Goal: Transaction & Acquisition: Purchase product/service

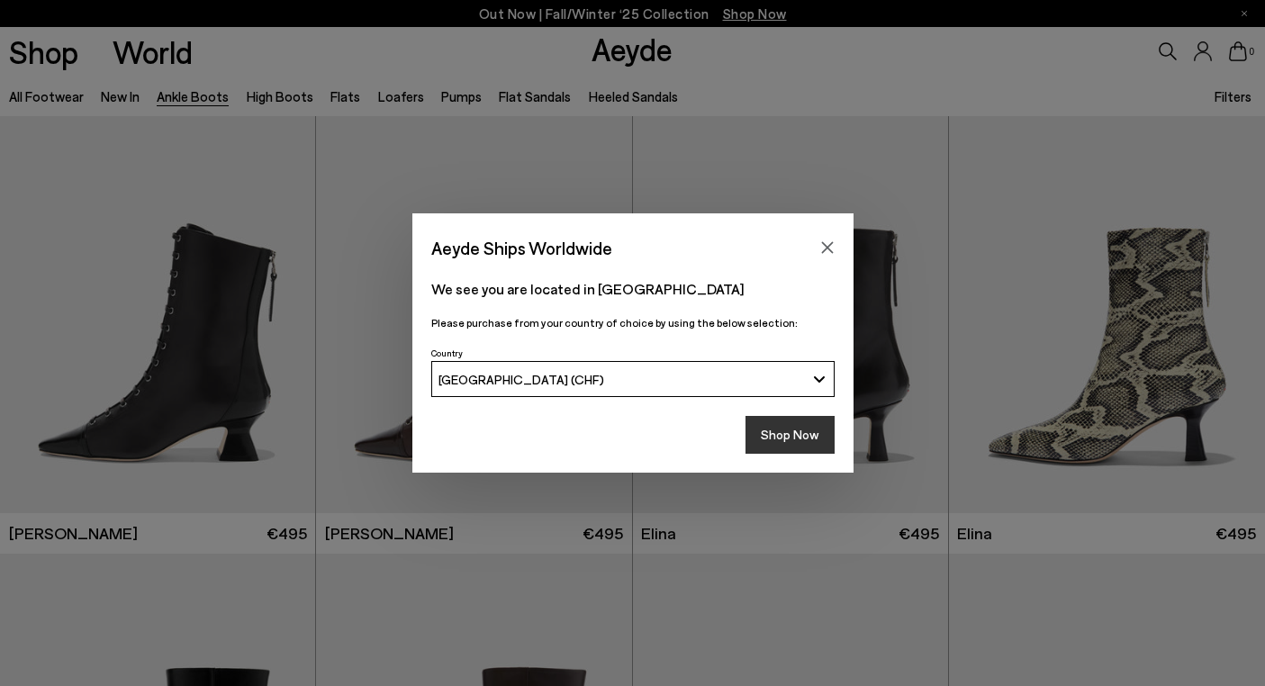
click at [786, 441] on button "Shop Now" at bounding box center [789, 435] width 89 height 38
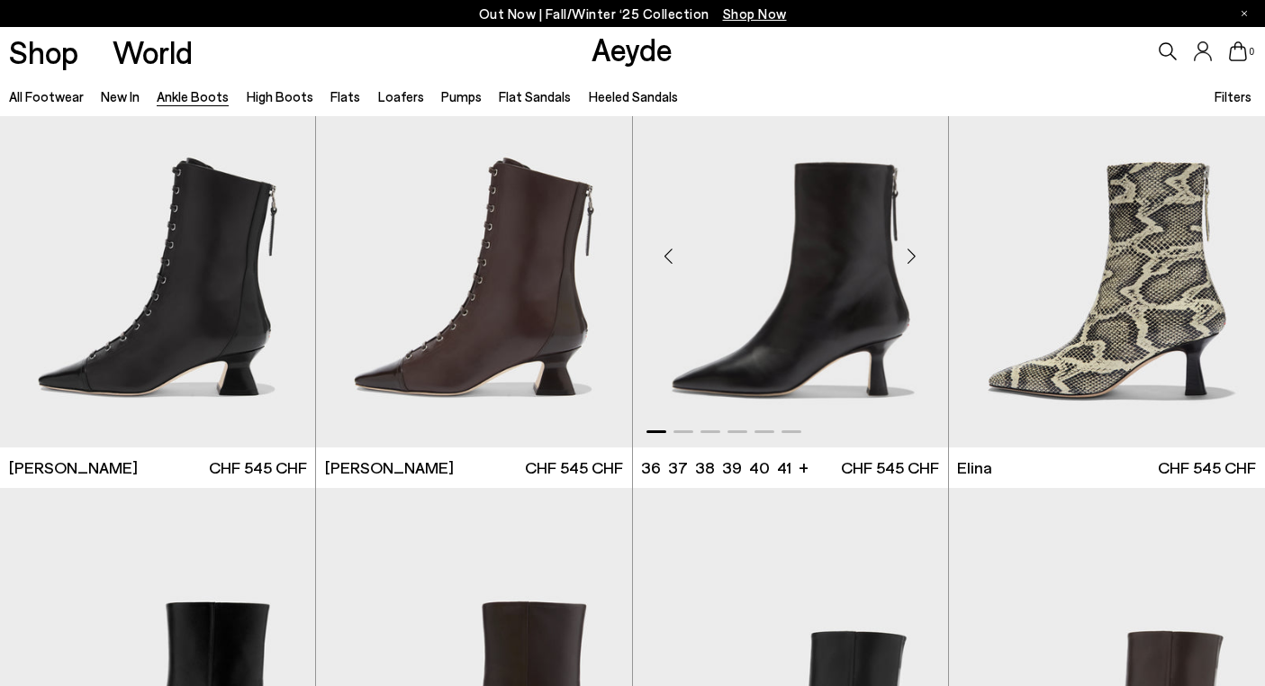
scroll to position [66, 0]
click at [280, 250] on div "Next slide" at bounding box center [279, 257] width 54 height 54
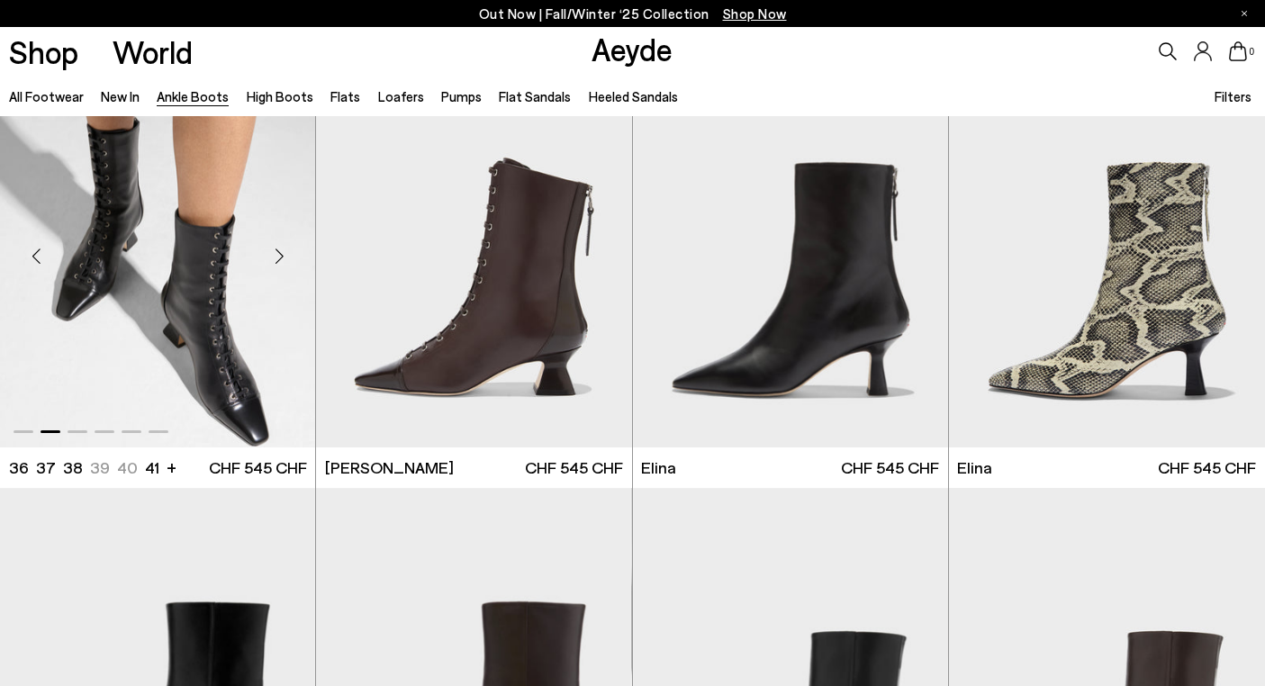
click at [280, 250] on div "Next slide" at bounding box center [279, 257] width 54 height 54
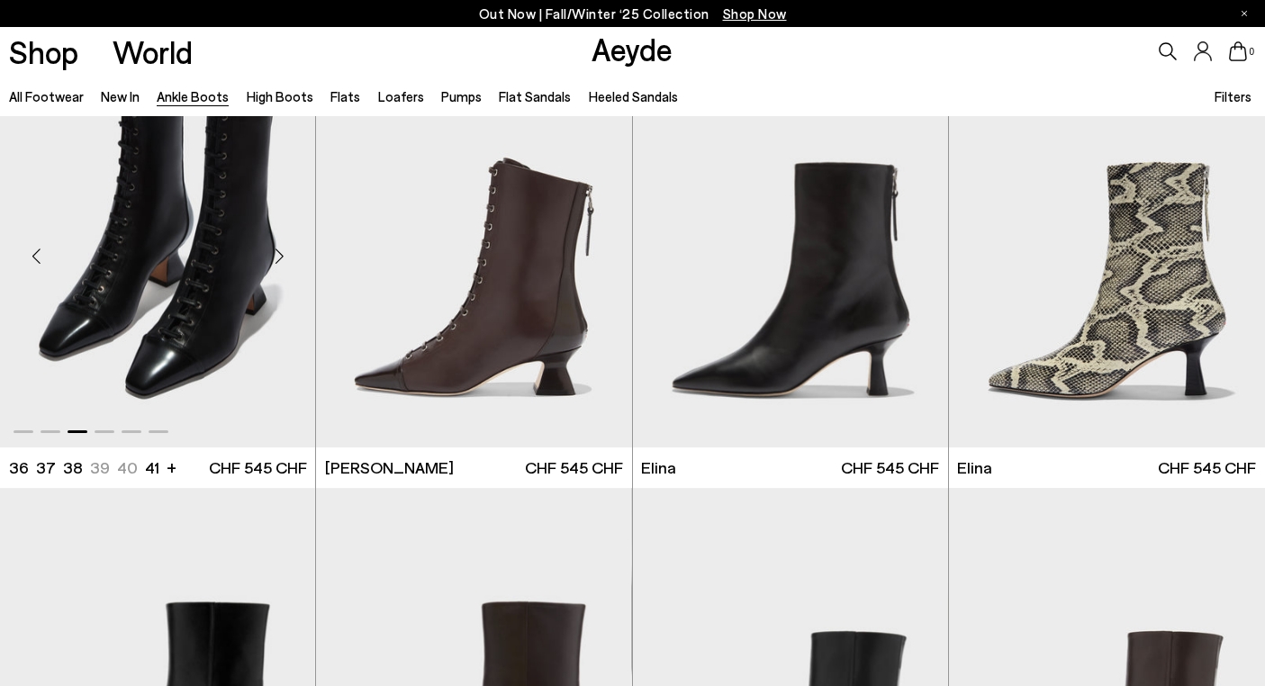
click at [280, 250] on div "Next slide" at bounding box center [279, 257] width 54 height 54
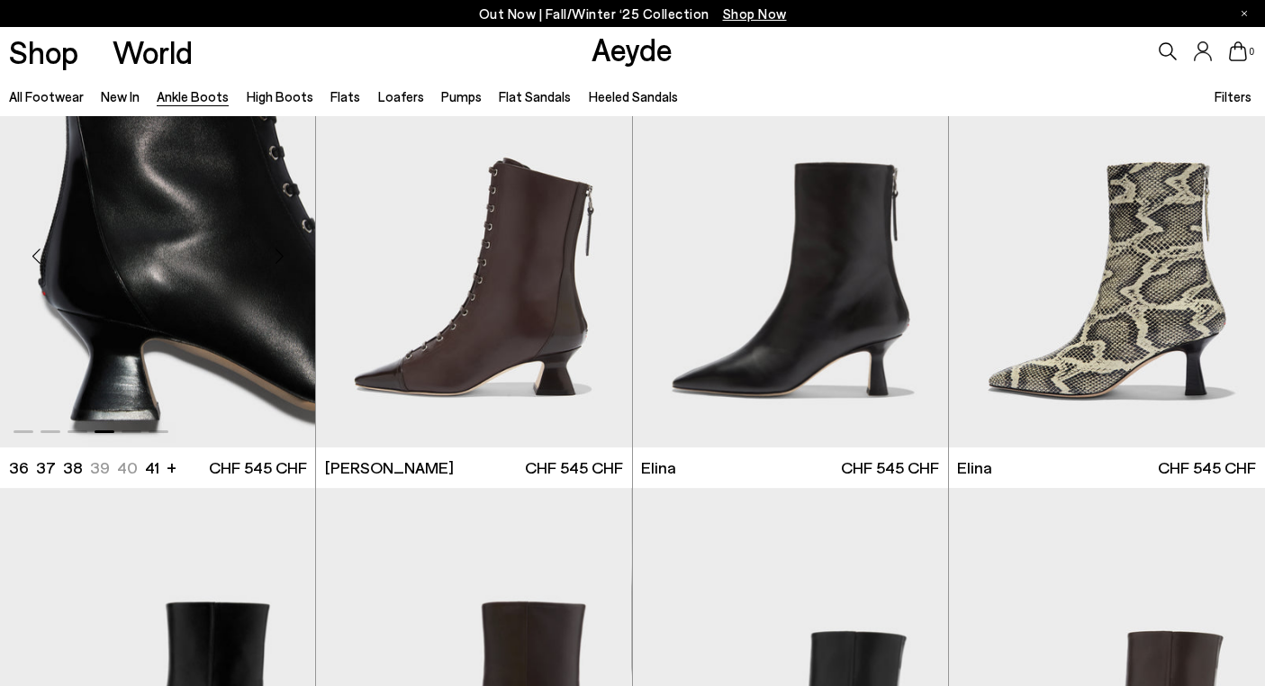
click at [280, 250] on div "Next slide" at bounding box center [279, 257] width 54 height 54
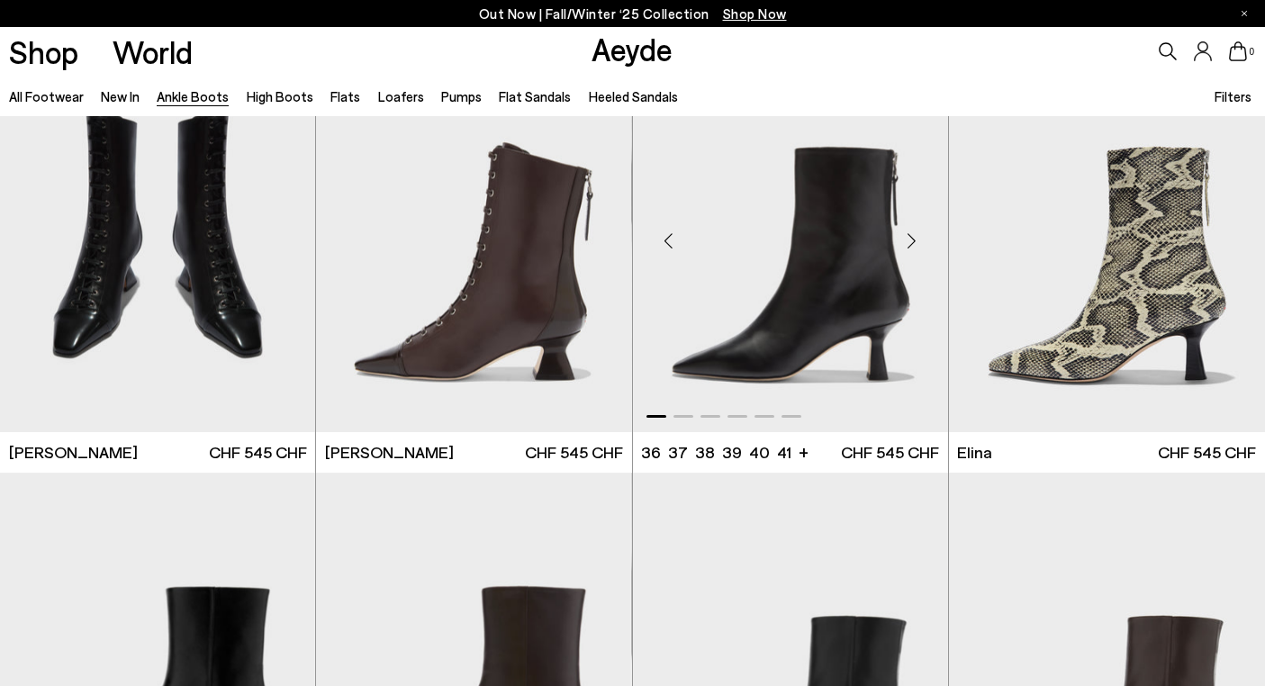
scroll to position [84, 0]
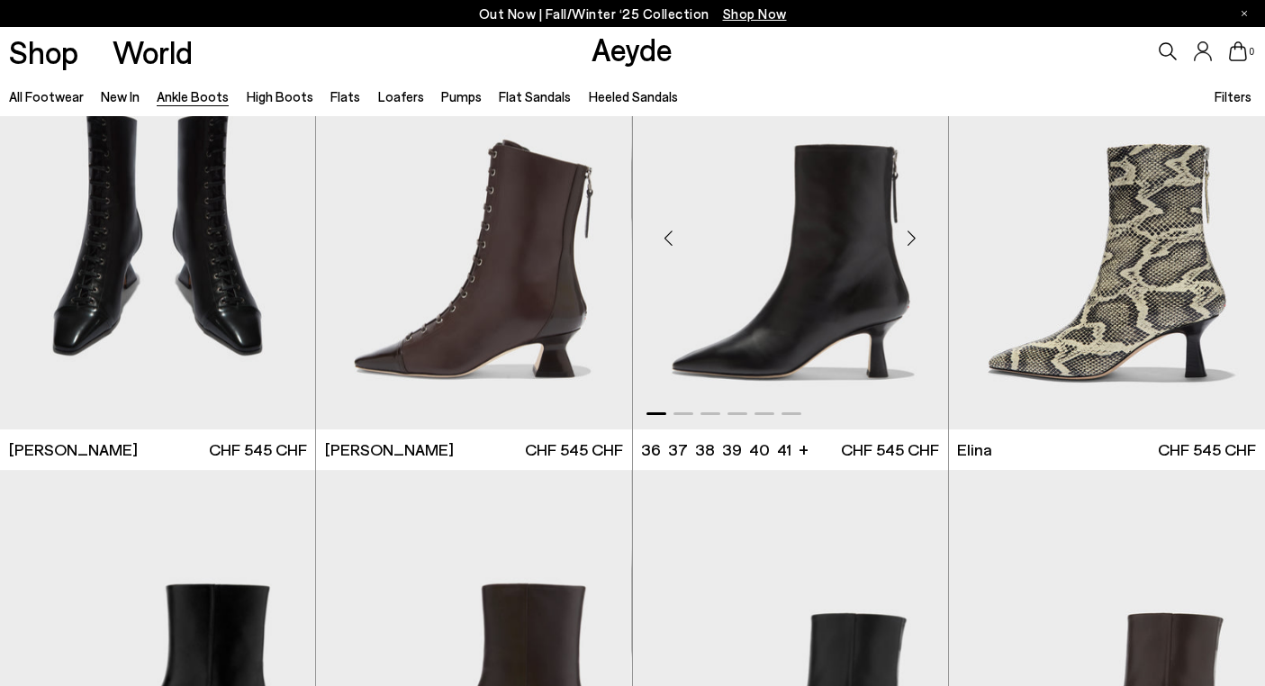
click at [913, 231] on div "Next slide" at bounding box center [912, 239] width 54 height 54
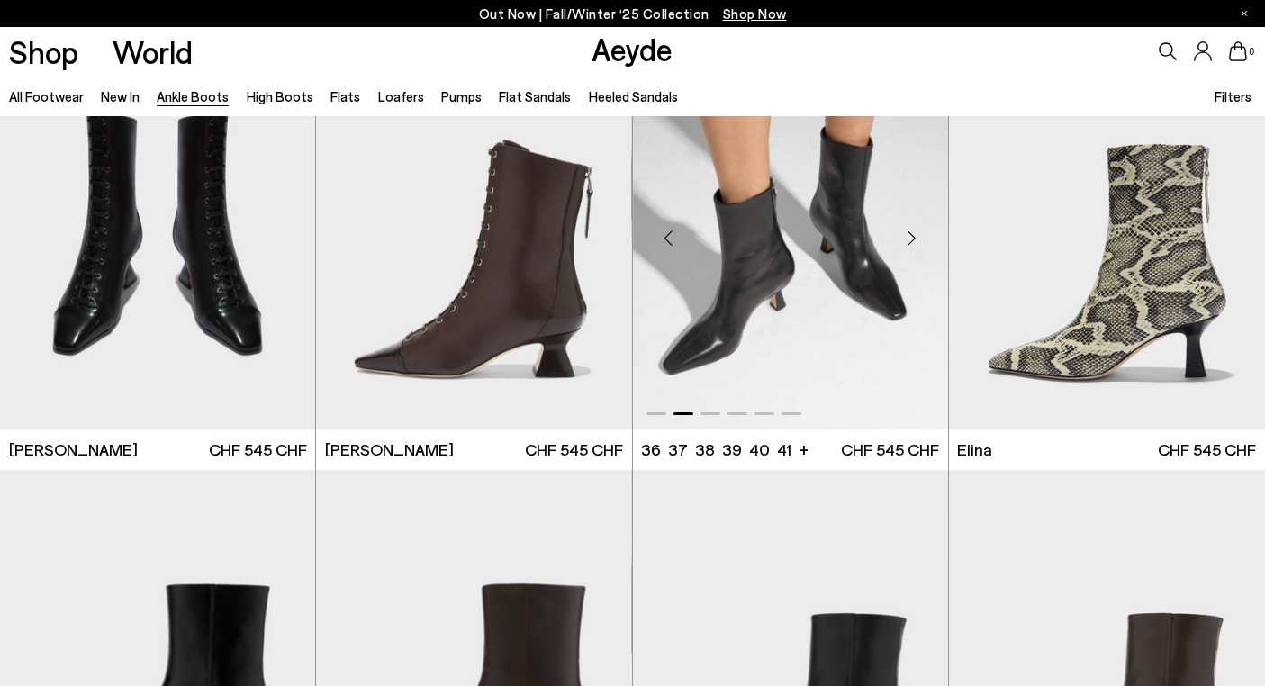
click at [913, 231] on div "Next slide" at bounding box center [912, 239] width 54 height 54
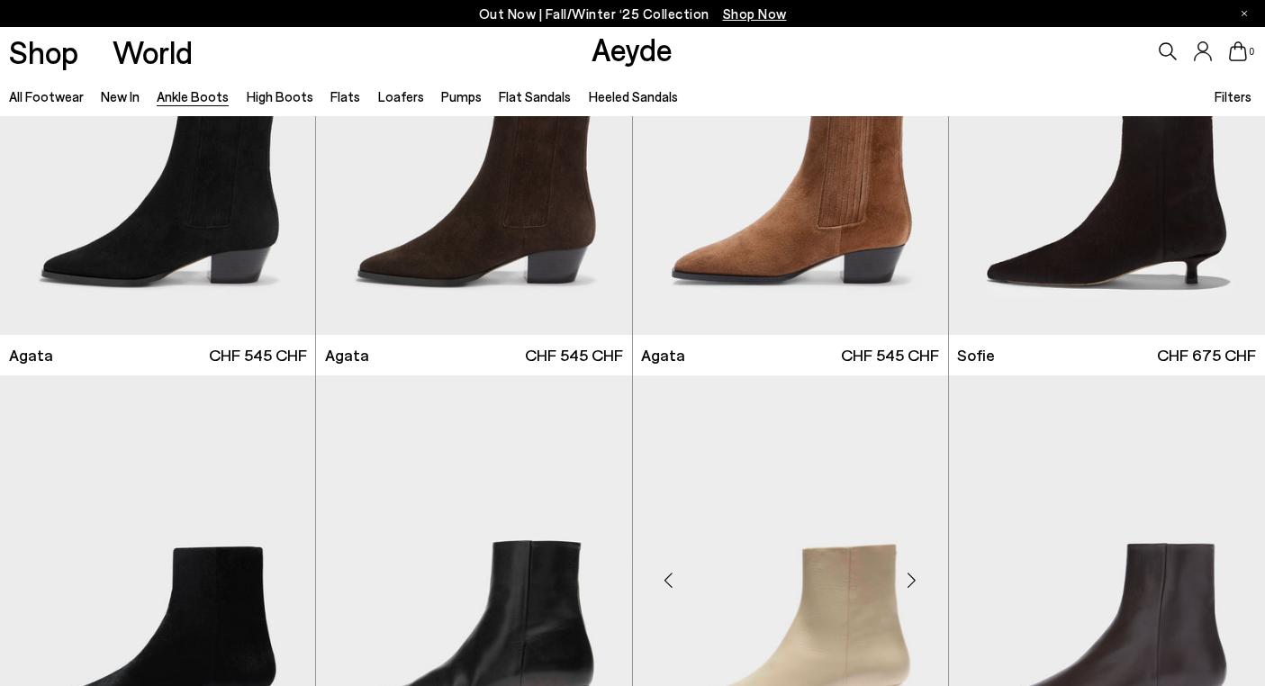
scroll to position [847, 0]
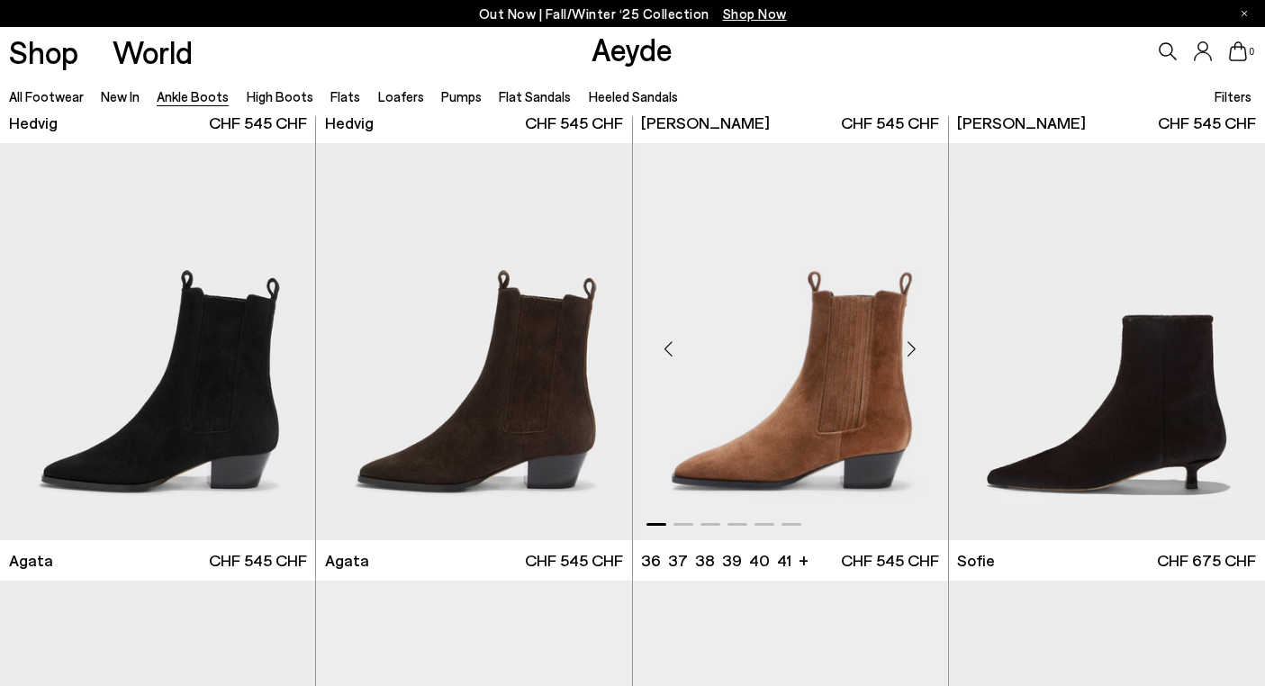
click at [914, 339] on div "Next slide" at bounding box center [912, 348] width 54 height 54
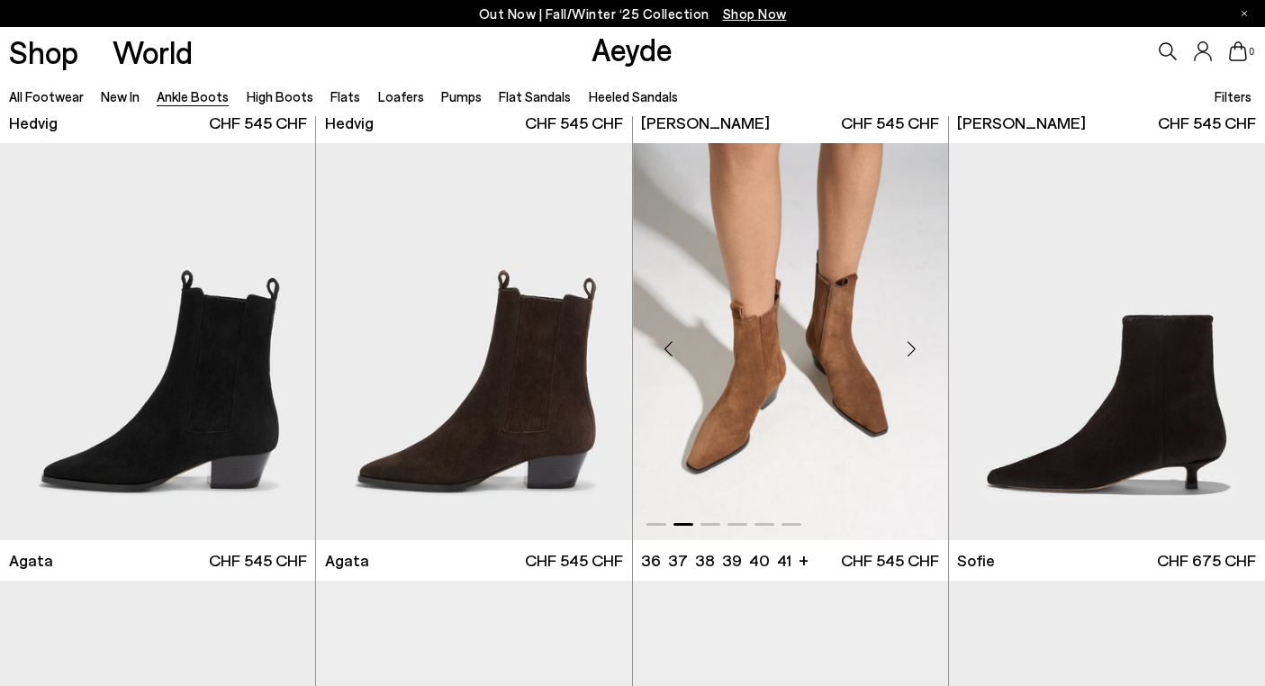
click at [914, 339] on div "Next slide" at bounding box center [912, 348] width 54 height 54
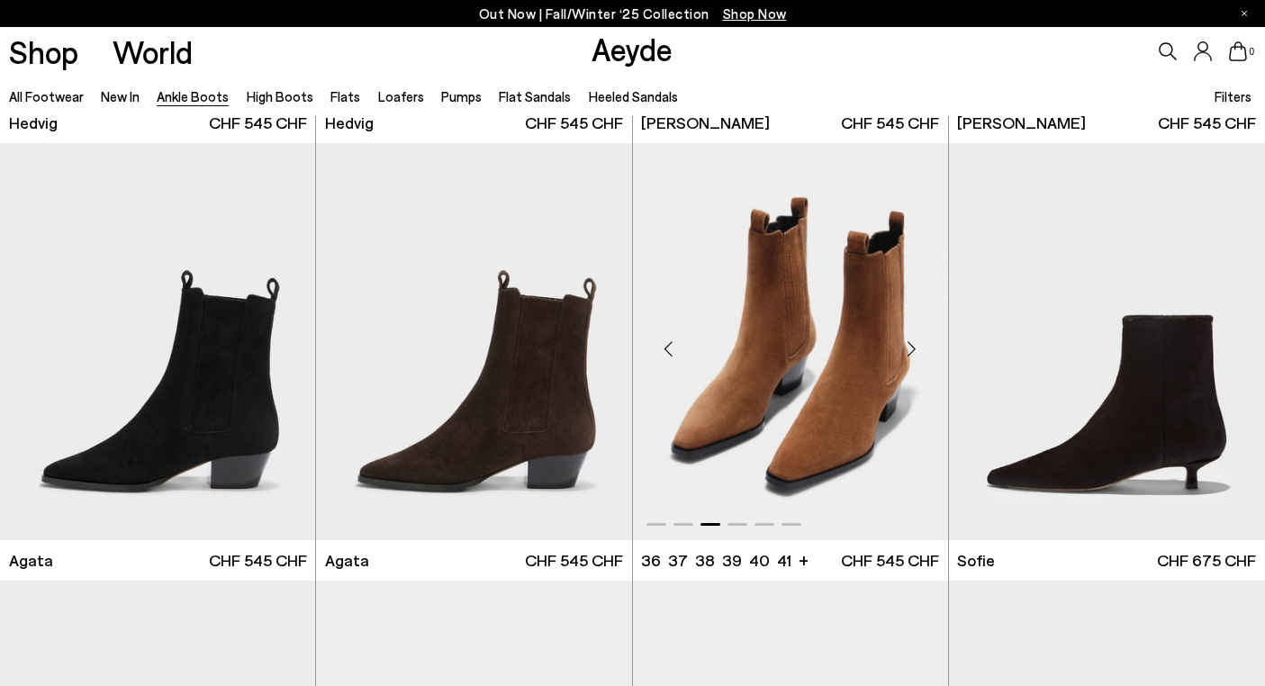
click at [914, 339] on div "Next slide" at bounding box center [912, 348] width 54 height 54
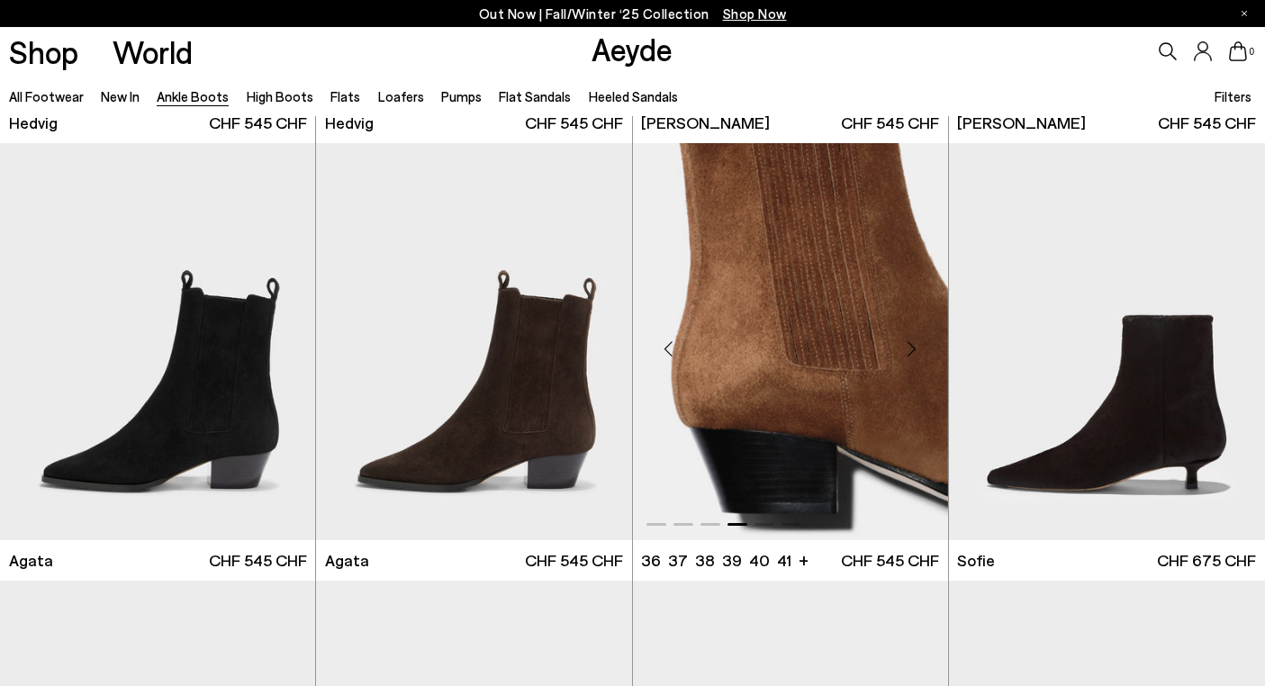
click at [914, 339] on div "Next slide" at bounding box center [912, 348] width 54 height 54
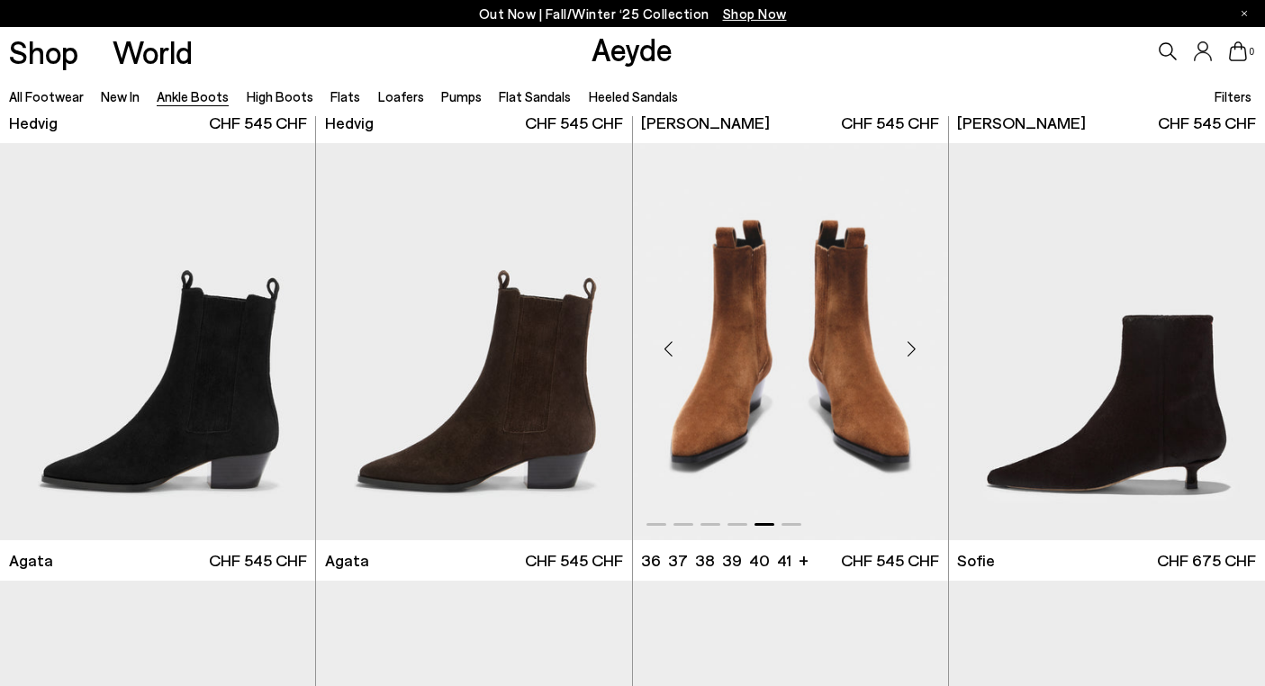
click at [914, 339] on div "Next slide" at bounding box center [912, 348] width 54 height 54
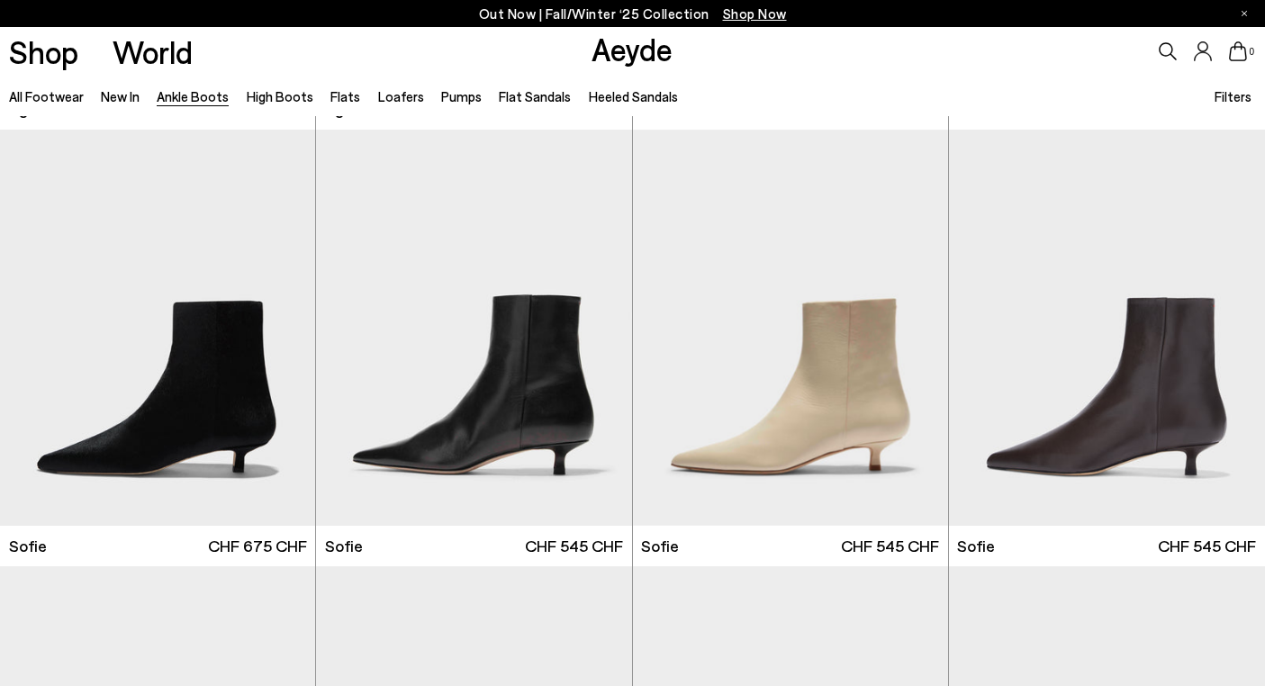
scroll to position [1299, 0]
